Goal: Task Accomplishment & Management: Manage account settings

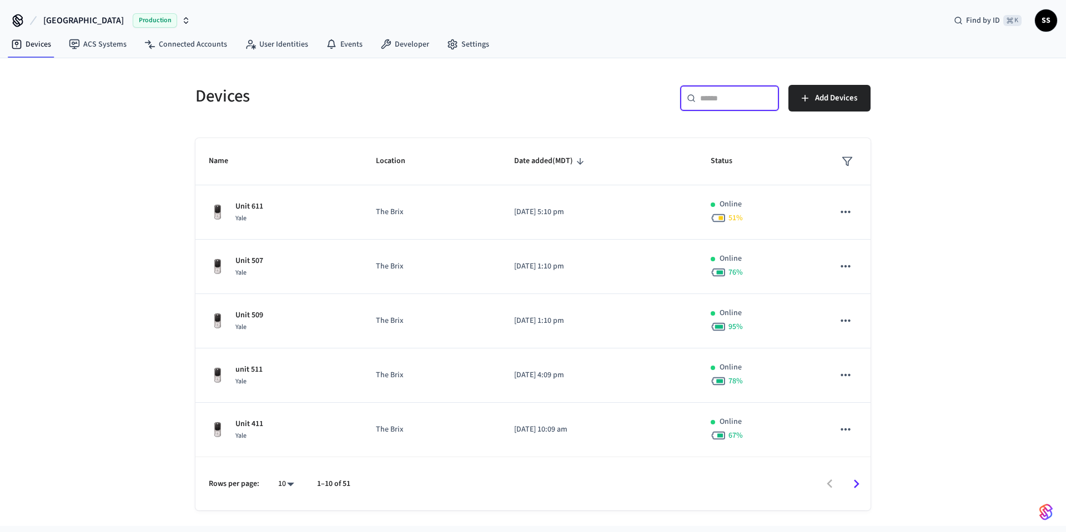
click at [715, 103] on input "text" at bounding box center [736, 98] width 72 height 11
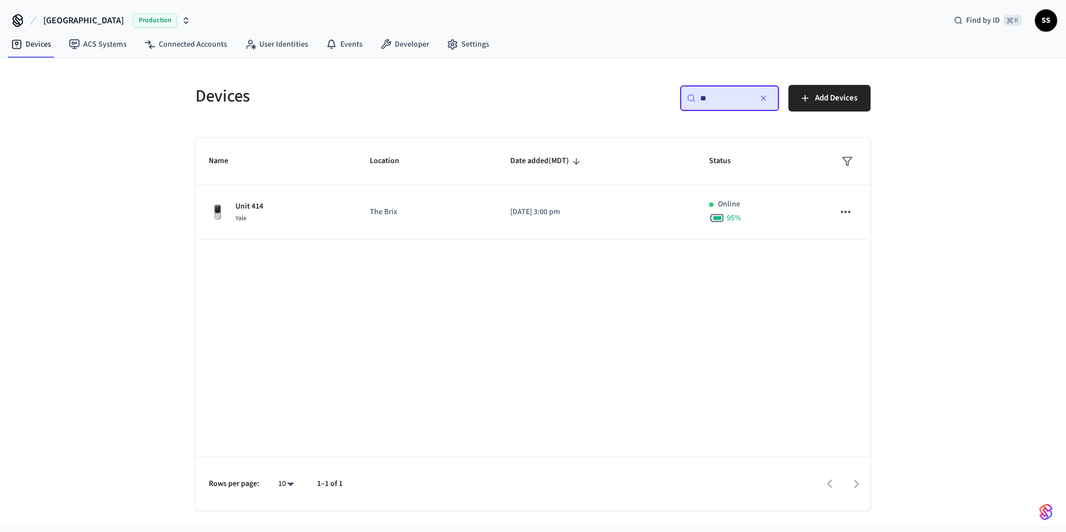
type input "*"
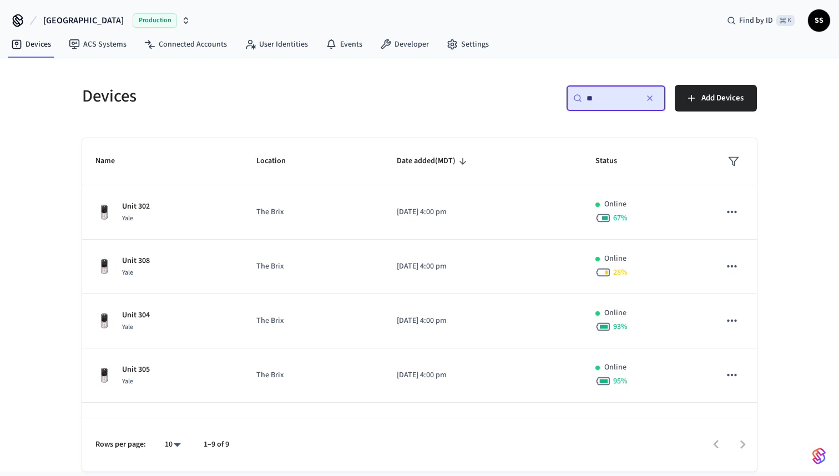
type input "*"
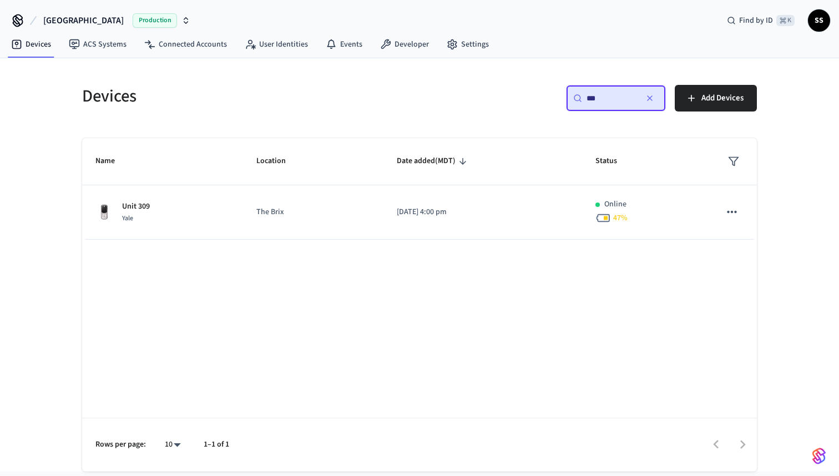
type input "***"
click at [650, 97] on icon "button" at bounding box center [650, 98] width 9 height 9
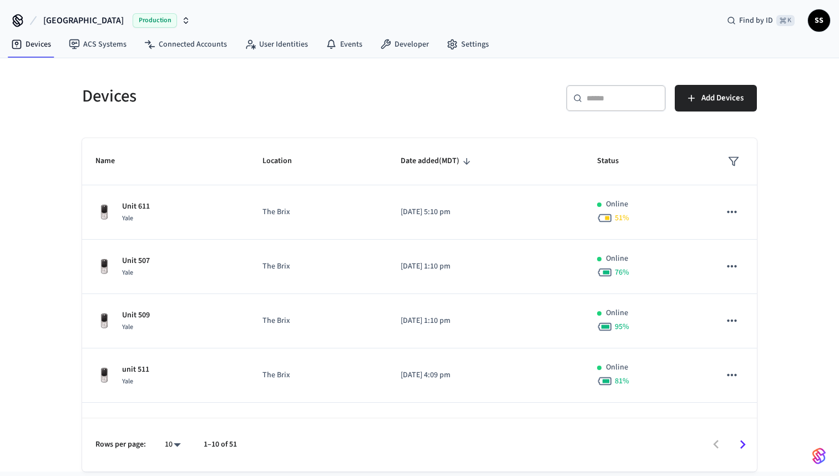
click at [620, 93] on input "text" at bounding box center [623, 98] width 72 height 11
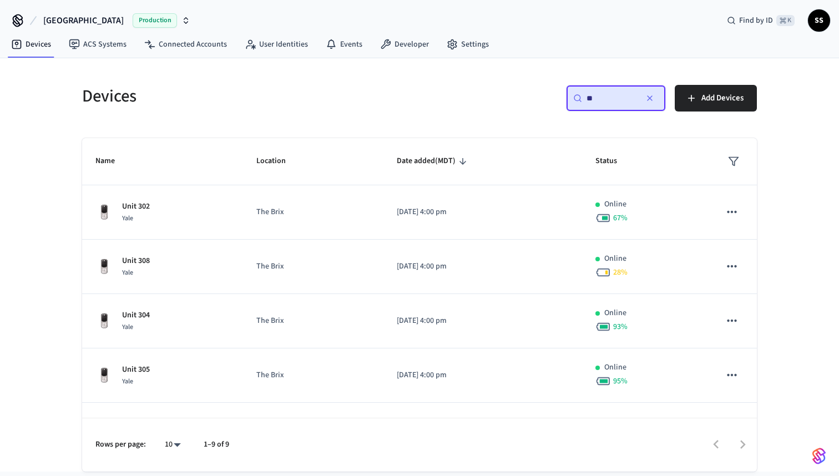
type input "*"
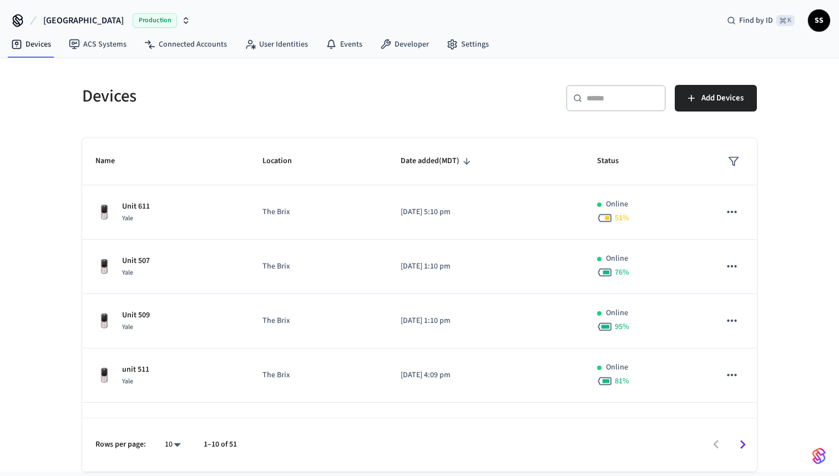
click at [309, 1] on div "[GEOGRAPHIC_DATA] Production Find by ID ⌘ K SS" at bounding box center [419, 16] width 839 height 32
click at [615, 155] on span "Status" at bounding box center [615, 161] width 36 height 17
